Goal: Task Accomplishment & Management: Manage account settings

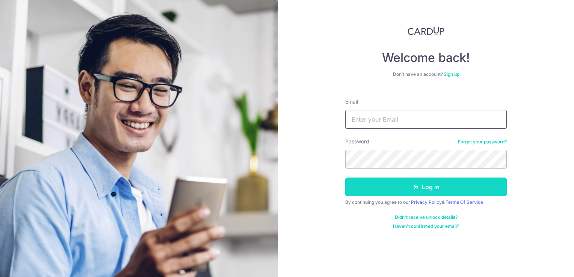
type input "[DOMAIN_NAME][EMAIL_ADDRESS][DOMAIN_NAME]"
click at [403, 189] on button "Log in" at bounding box center [426, 187] width 162 height 19
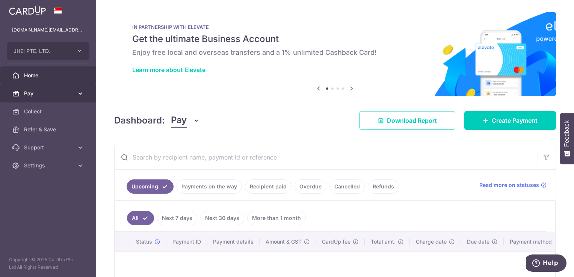
click at [78, 95] on icon at bounding box center [81, 94] width 8 height 8
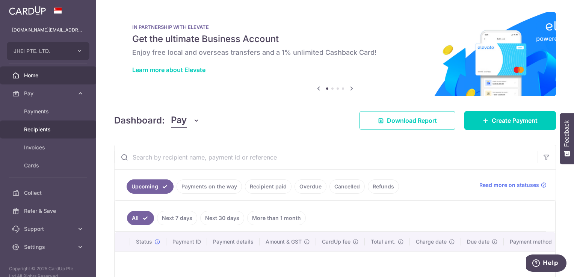
click at [50, 132] on span "Recipients" at bounding box center [49, 130] width 50 height 8
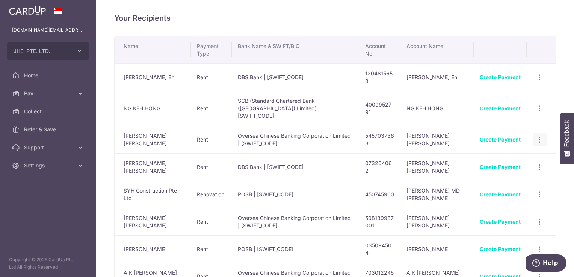
click at [536, 136] on icon "button" at bounding box center [540, 140] width 8 height 8
click at [500, 156] on span "View/Edit" at bounding box center [514, 160] width 51 height 9
